Goal: Transaction & Acquisition: Download file/media

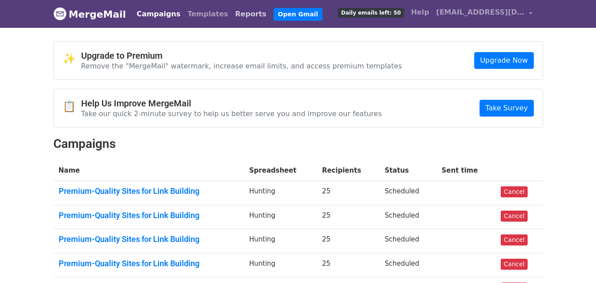
click at [232, 8] on link "Reports" at bounding box center [251, 14] width 38 height 18
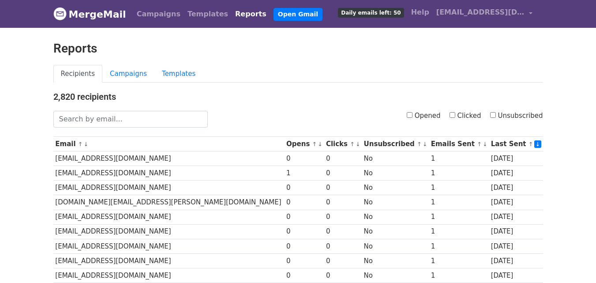
click at [455, 116] on input "Clicked" at bounding box center [453, 115] width 6 height 6
checkbox input "true"
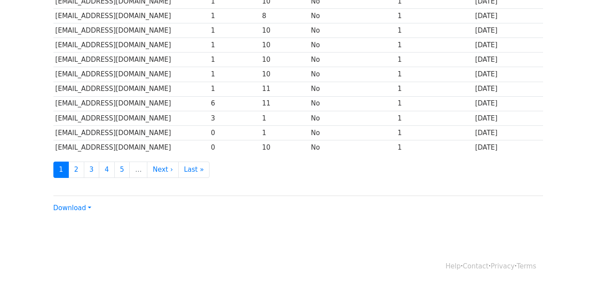
scroll to position [436, 0]
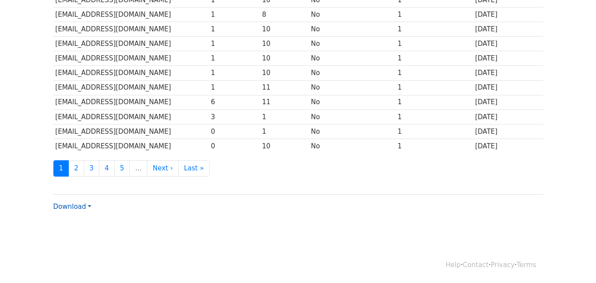
click at [77, 206] on link "Download" at bounding box center [72, 207] width 38 height 8
click at [83, 222] on link "CSV" at bounding box center [89, 223] width 70 height 14
